Goal: Information Seeking & Learning: Check status

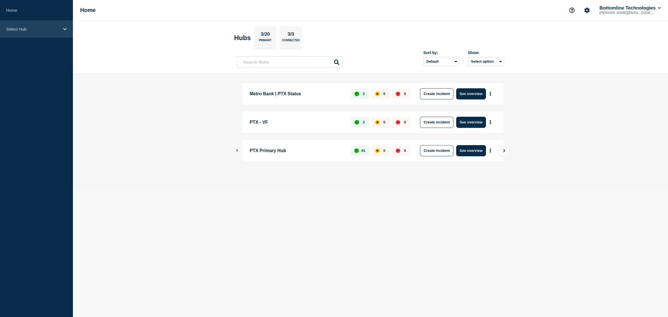
click at [38, 30] on p "Select Hub" at bounding box center [32, 29] width 53 height 5
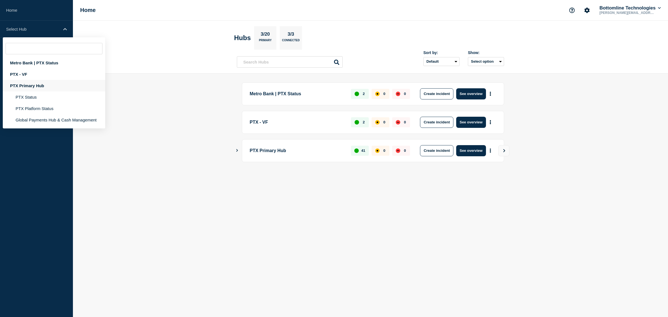
click at [40, 87] on div "PTX Primary Hub" at bounding box center [54, 85] width 102 height 11
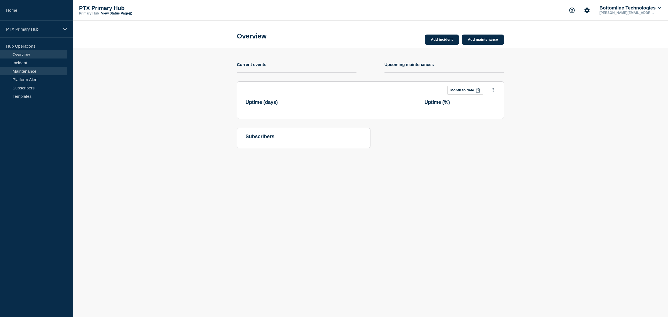
click at [43, 70] on link "Maintenance" at bounding box center [33, 71] width 67 height 8
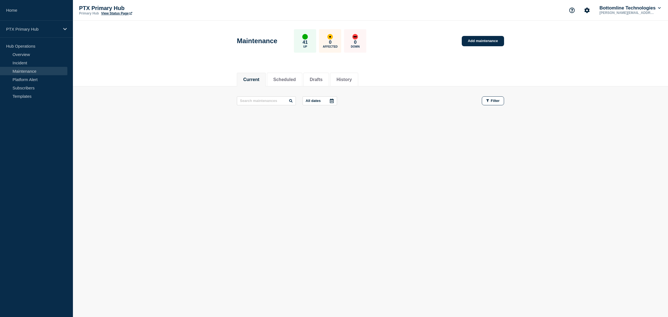
click at [390, 87] on main "All dates Filter" at bounding box center [370, 100] width 595 height 29
click at [347, 77] on button "History" at bounding box center [343, 79] width 15 height 5
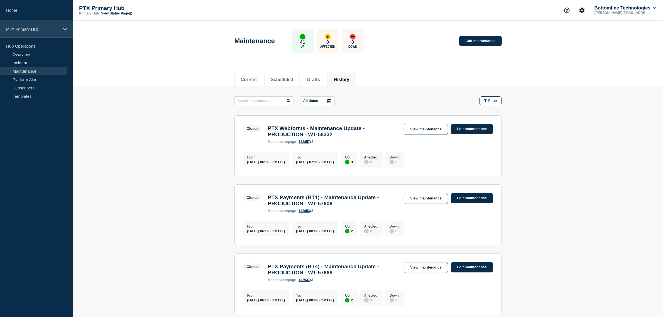
click at [47, 30] on p "PTX Primary Hub" at bounding box center [32, 29] width 53 height 5
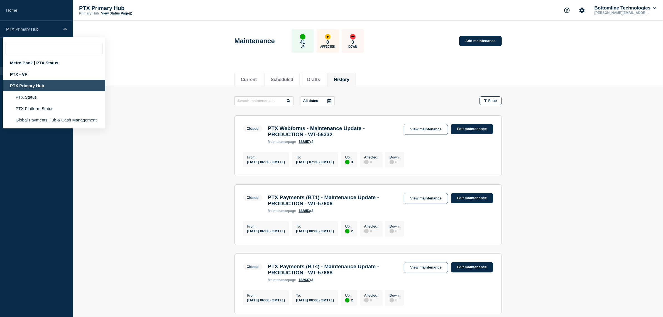
click at [99, 42] on div "Metro Bank | PTX Status PTX - VF PTX Primary Hub PTX Status PTX Platform Status…" at bounding box center [54, 82] width 102 height 91
click at [204, 56] on header "Maintenance 41 Up 0 Affected 0 Down Add maintenance" at bounding box center [368, 44] width 590 height 46
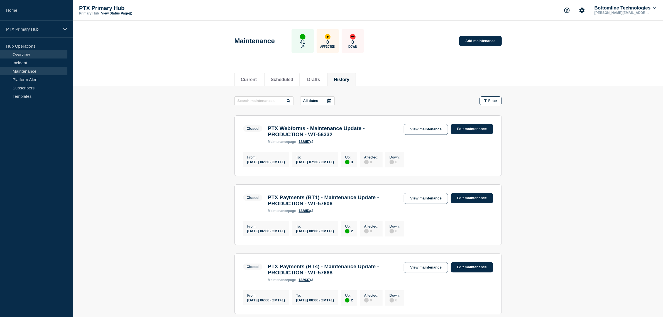
click at [24, 57] on link "Overview" at bounding box center [33, 54] width 67 height 8
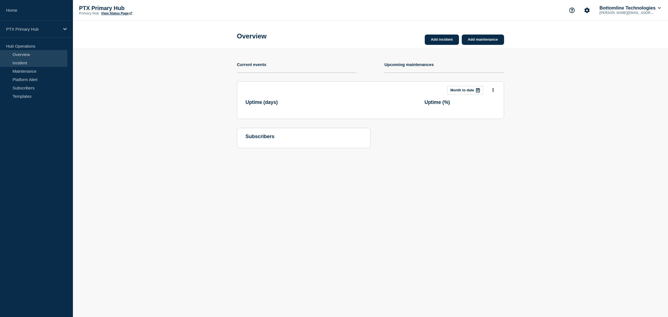
click at [22, 61] on link "Incident" at bounding box center [33, 62] width 67 height 8
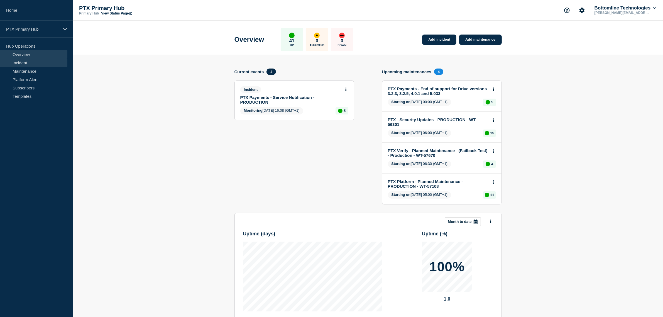
click at [22, 61] on link "Incident" at bounding box center [33, 62] width 67 height 8
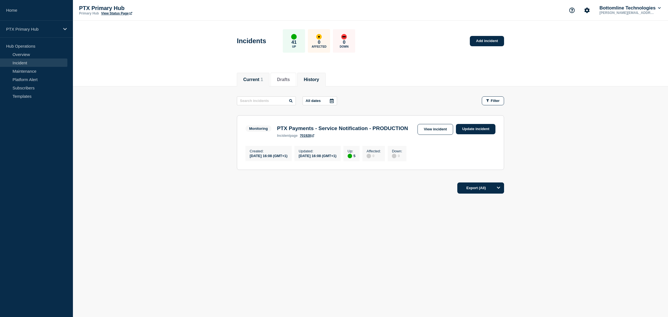
click at [315, 82] on li "History" at bounding box center [311, 80] width 28 height 14
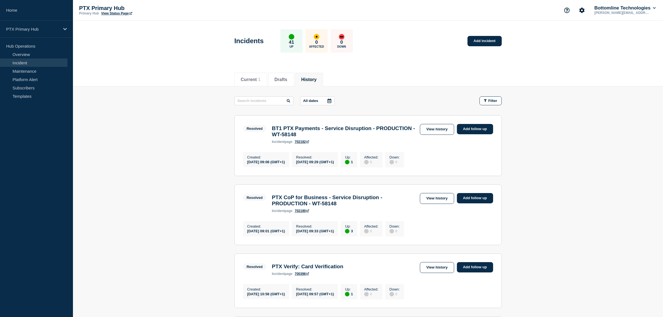
drag, startPoint x: 174, startPoint y: 85, endPoint x: 180, endPoint y: 122, distance: 37.7
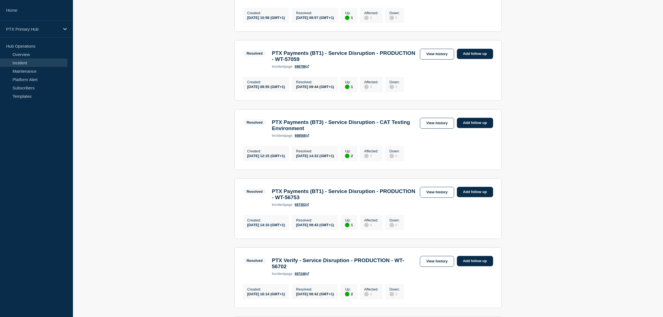
scroll to position [575, 0]
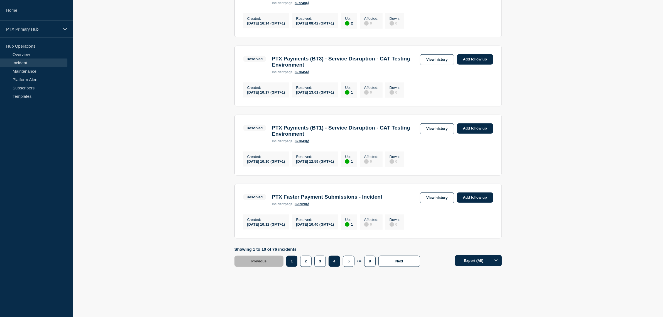
click at [336, 262] on button "4" at bounding box center [333, 260] width 11 height 11
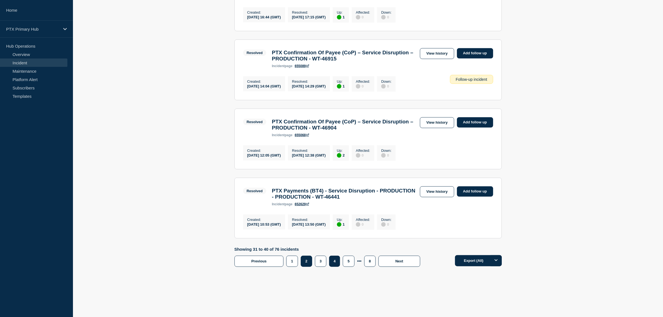
click at [312, 266] on button "2" at bounding box center [306, 260] width 11 height 11
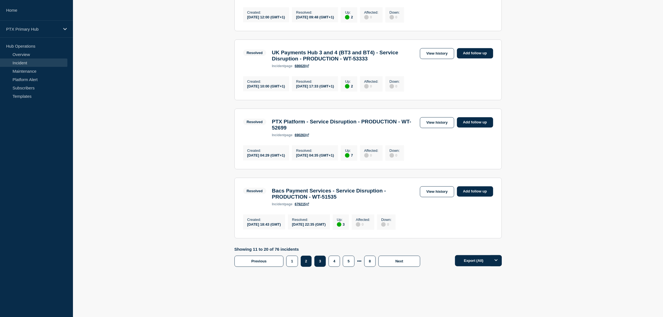
click at [323, 267] on button "3" at bounding box center [319, 260] width 11 height 11
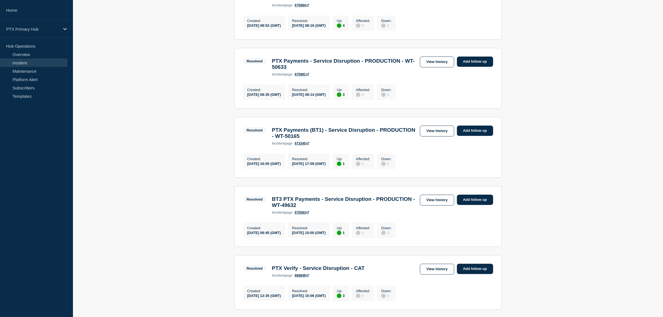
scroll to position [262, 0]
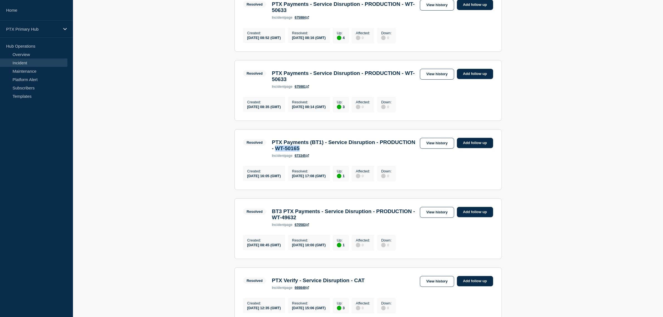
drag, startPoint x: 355, startPoint y: 164, endPoint x: 317, endPoint y: 160, distance: 38.3
click at [317, 151] on h3 "PTX Payments (BT1) - Service Disruption - PRODUCTION - WT-50165" at bounding box center [344, 145] width 145 height 12
copy h3 "WT-50165"
drag, startPoint x: 442, startPoint y: 157, endPoint x: 451, endPoint y: 150, distance: 11.7
click at [442, 149] on link "View history" at bounding box center [437, 143] width 34 height 11
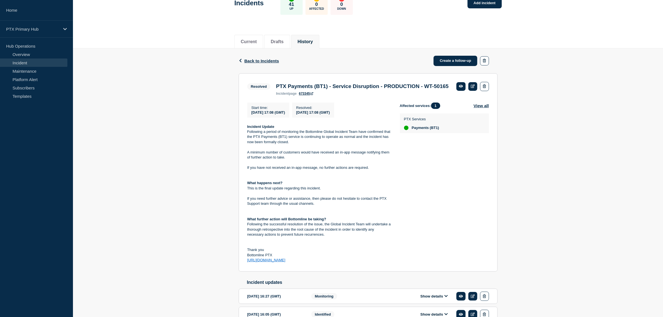
scroll to position [80, 0]
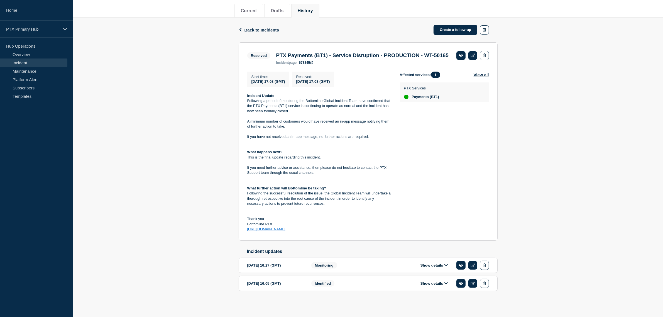
click at [432, 287] on div "Show details" at bounding box center [438, 283] width 102 height 9
click at [437, 282] on button "Show details" at bounding box center [434, 283] width 31 height 5
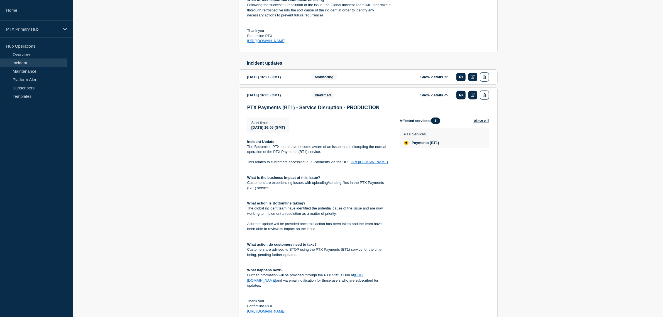
scroll to position [293, 0]
